Goal: Complete application form

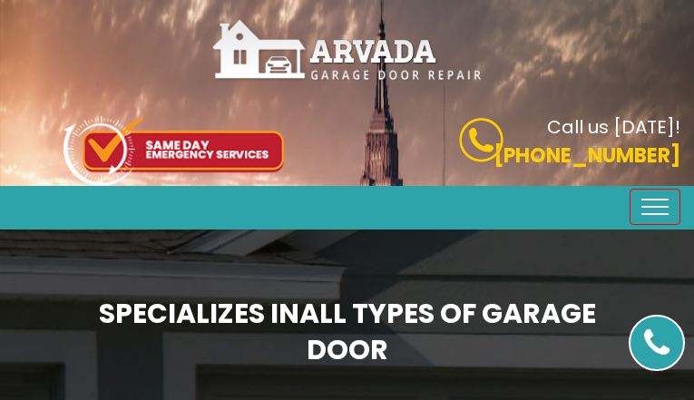
type input "UTlWfoNv"
type input "5782644094"
type input "[EMAIL_ADDRESS][DOMAIN_NAME]"
type input "hdVGOLffCT"
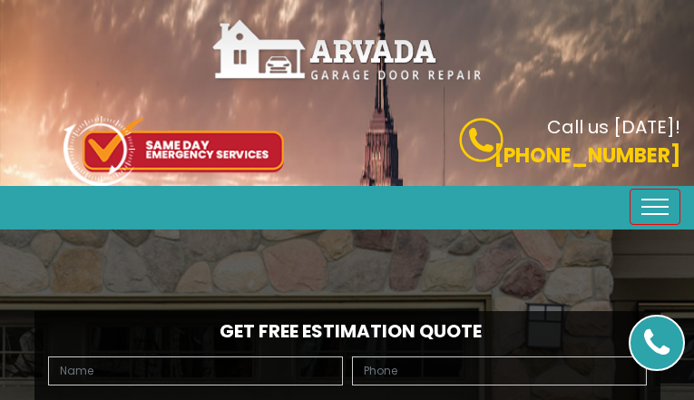
type input "hHKSAFlkzBfwTG"
type input "8524491859"
type input "[EMAIL_ADDRESS][DOMAIN_NAME]"
type input "oAOHovgy"
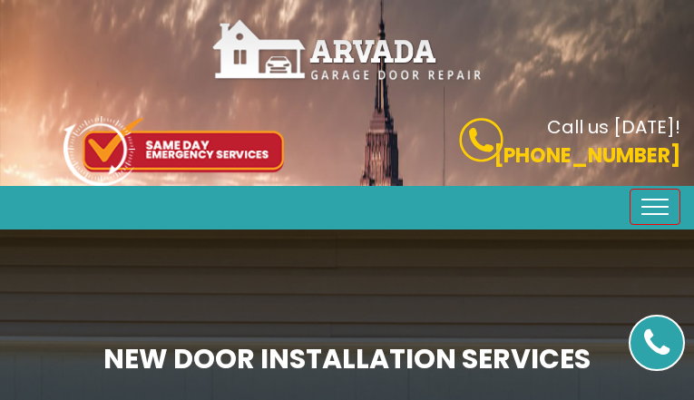
type input "vIRajxqeg"
type input "5470246689"
type input "[EMAIL_ADDRESS][DOMAIN_NAME]"
type input "ZWsWiIjnEc"
